Goal: Find specific page/section: Find specific page/section

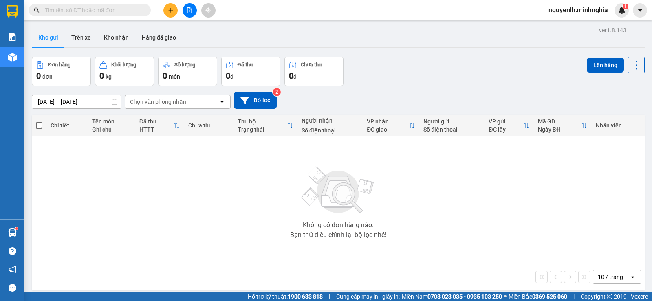
drag, startPoint x: 0, startPoint y: 0, endPoint x: 114, endPoint y: 11, distance: 114.7
click at [114, 11] on input "text" at bounding box center [93, 10] width 96 height 9
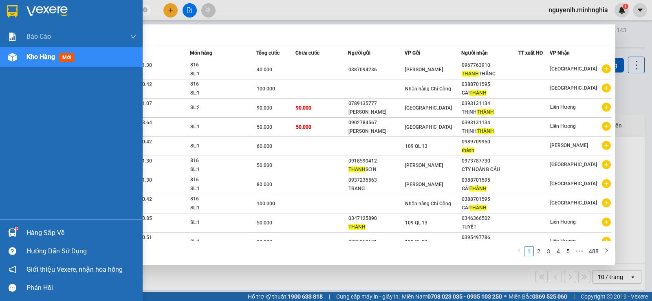
type input "thanh"
click at [44, 58] on span "Kho hàng" at bounding box center [40, 57] width 29 height 8
click at [38, 92] on div "Báo cáo Báo cáo dòng tiền (nhân viên) Doanh số tạo đơn theo VP gửi (nhân viên) …" at bounding box center [71, 122] width 143 height 193
click at [41, 59] on span "Kho hàng" at bounding box center [40, 57] width 29 height 8
